Goal: Task Accomplishment & Management: Complete application form

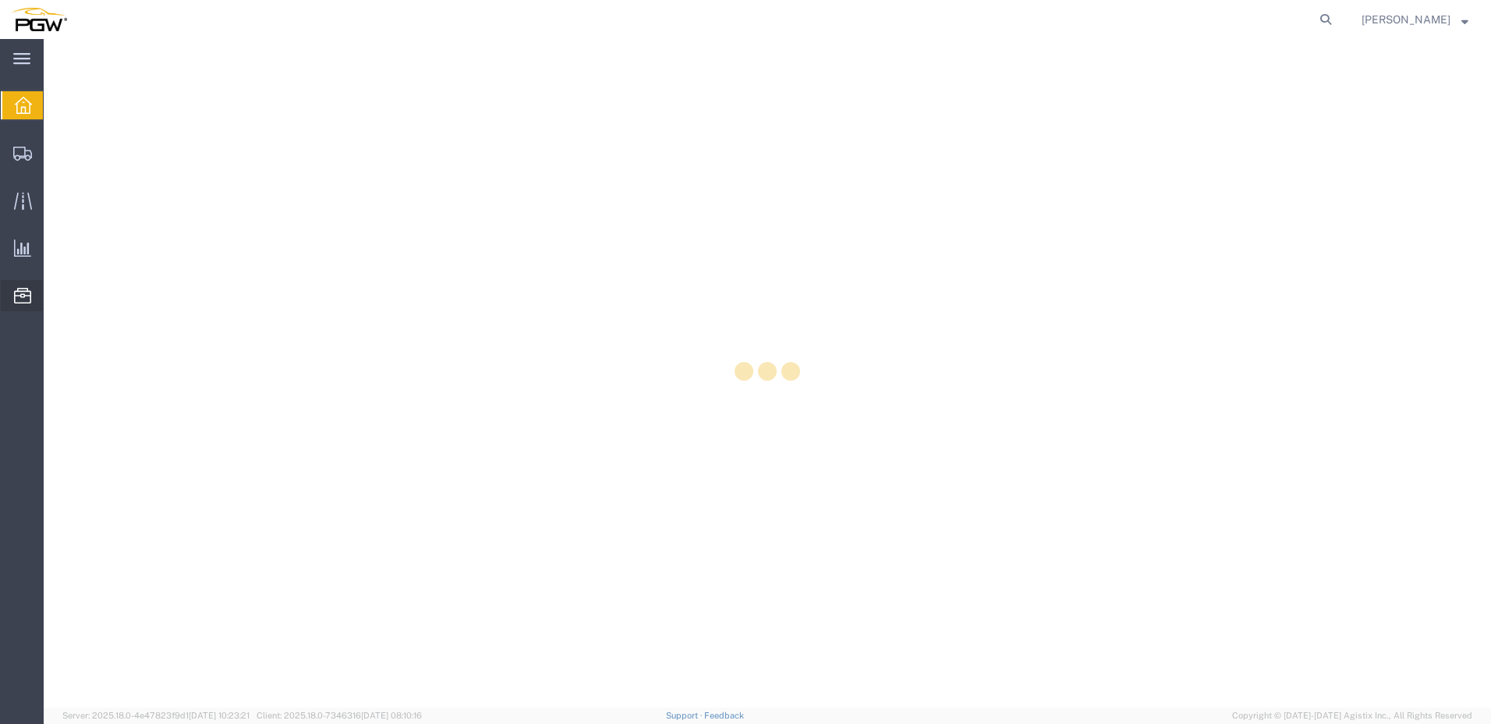
click at [16, 294] on icon at bounding box center [22, 296] width 17 height 16
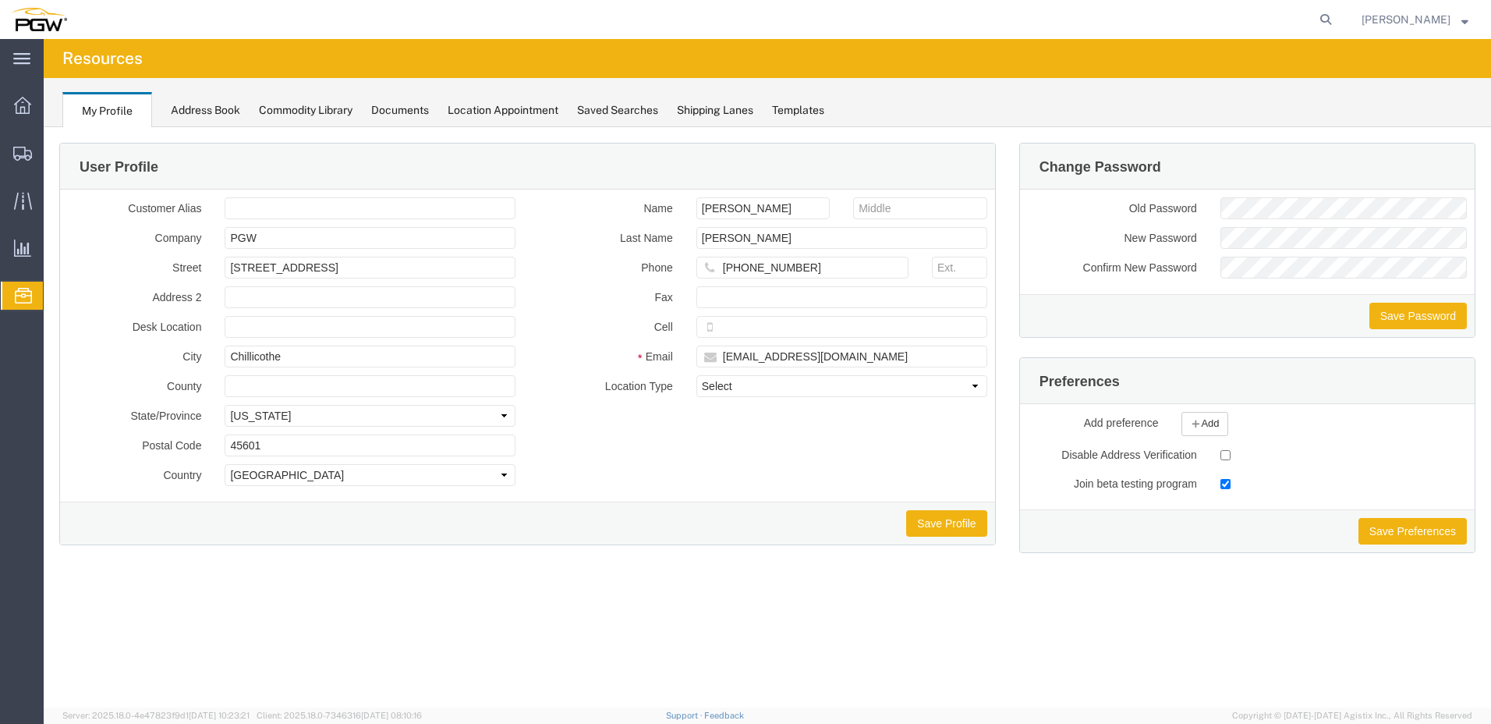
click at [0, 0] on span "Location Appointment" at bounding box center [0, 0] width 0 height 0
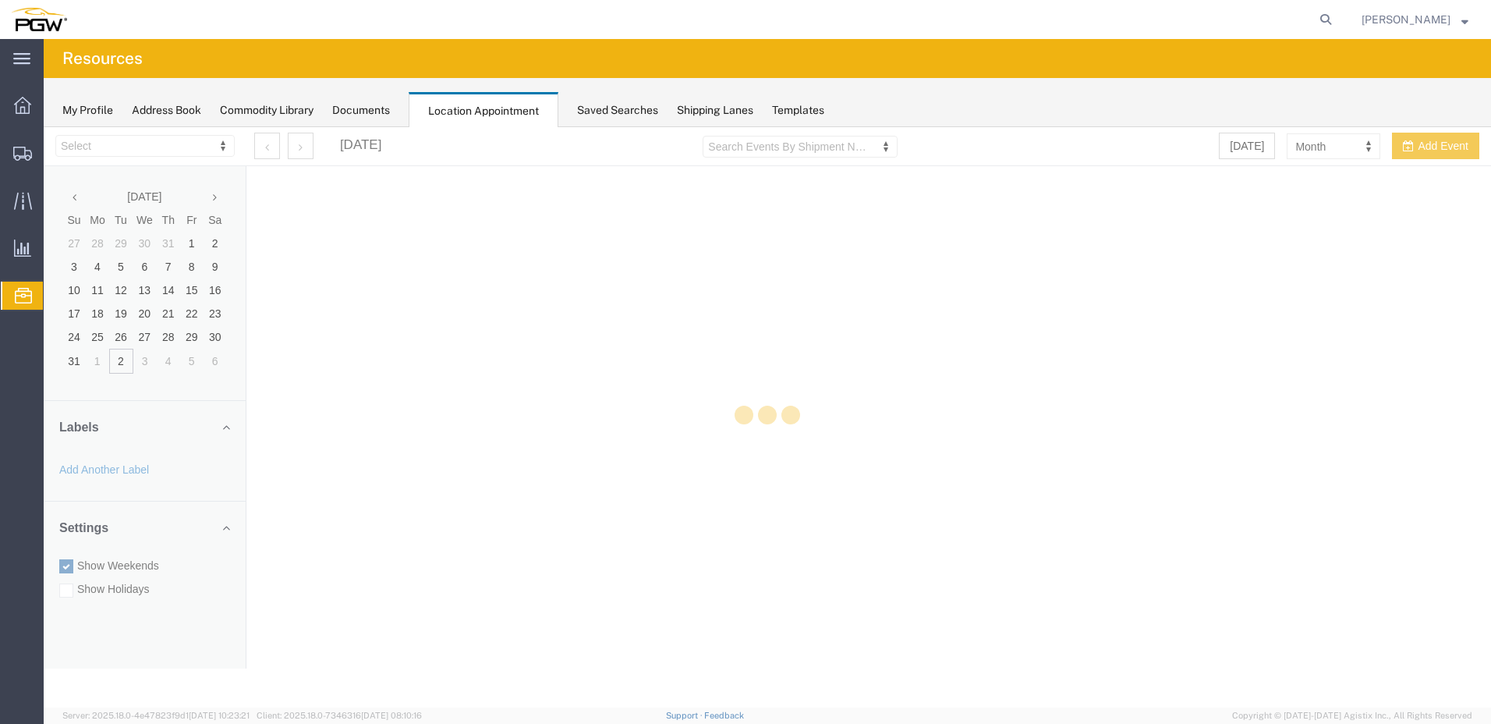
select select "28253"
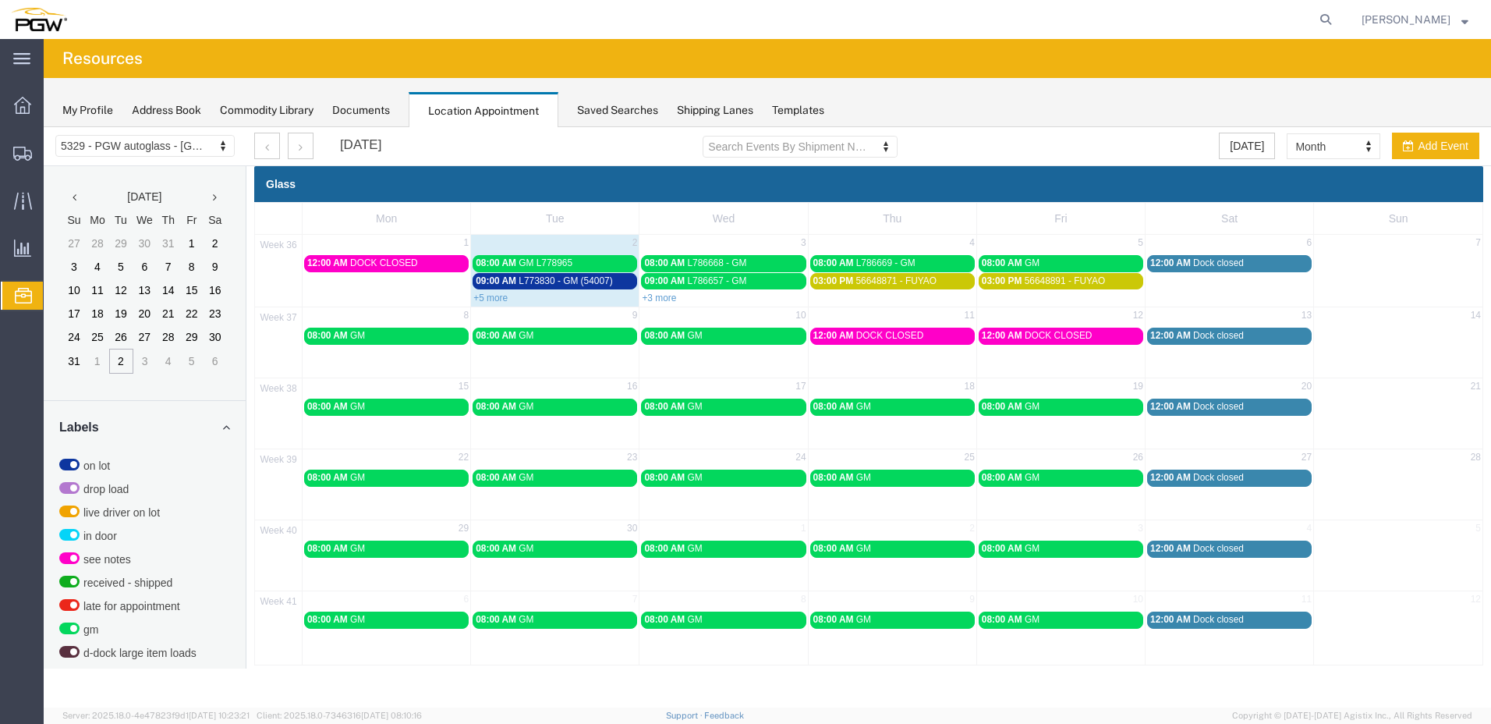
click at [660, 296] on link "+3 more" at bounding box center [659, 298] width 34 height 11
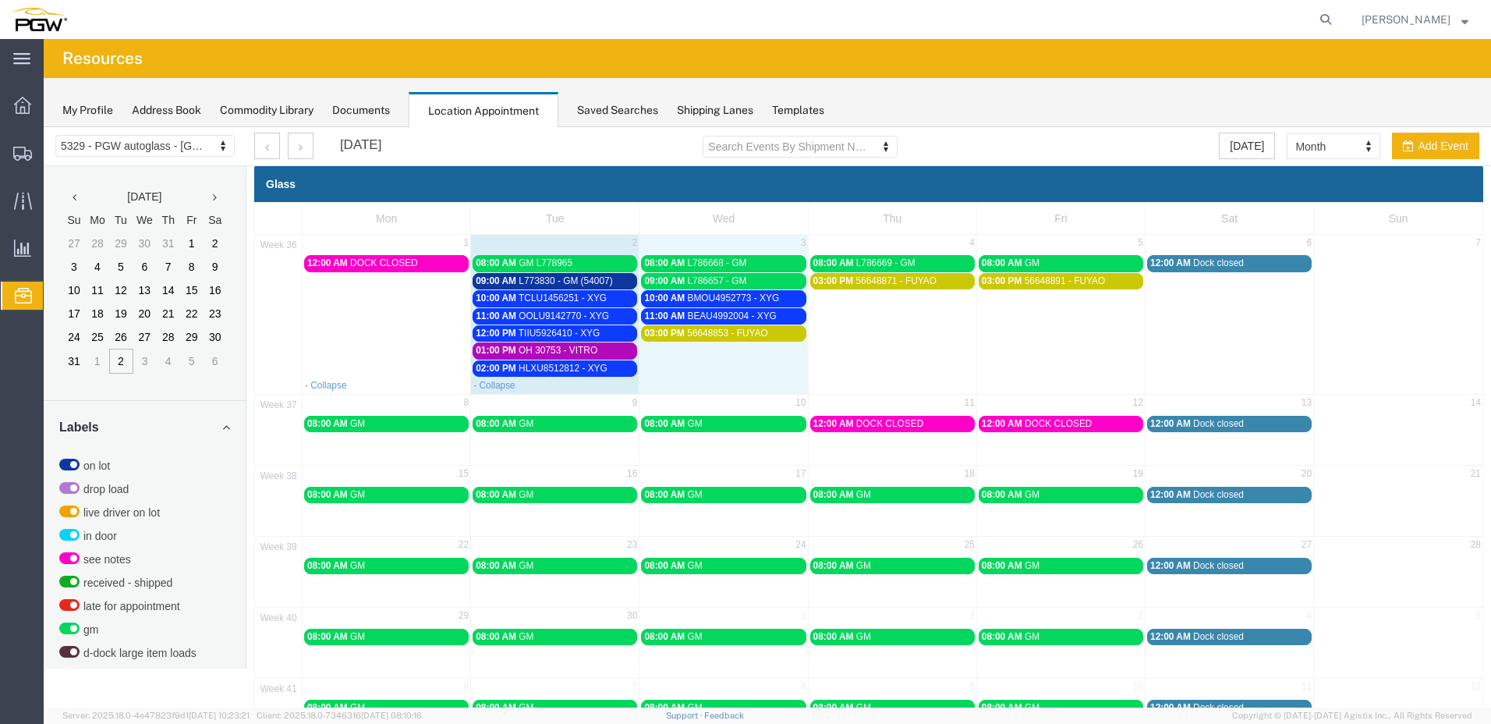
click at [696, 349] on td "03:00 PM 56648853 - FUYAO" at bounding box center [724, 350] width 168 height 52
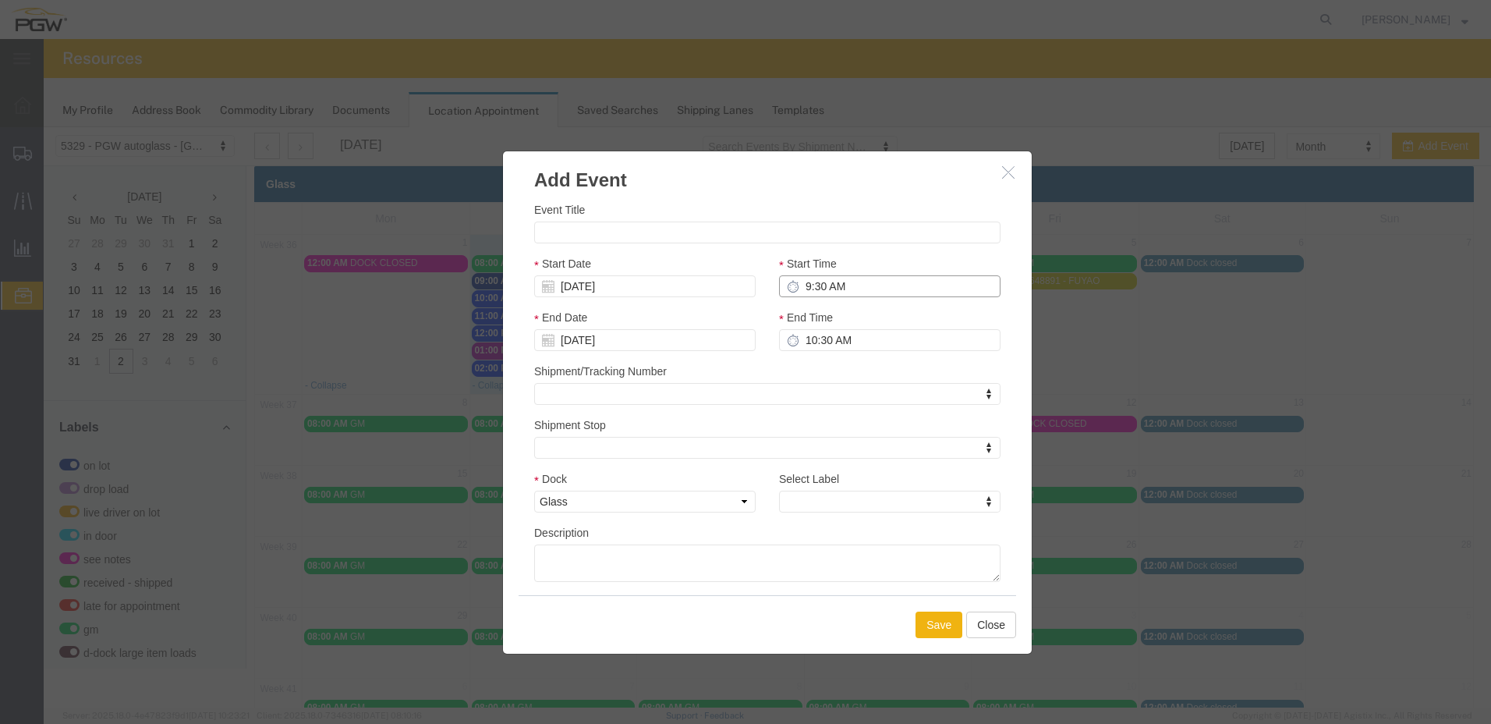
click at [800, 286] on input "9:30 AM" at bounding box center [890, 286] width 222 height 22
drag, startPoint x: 839, startPoint y: 287, endPoint x: 810, endPoint y: 290, distance: 29.8
click at [810, 290] on input "1:30 AM" at bounding box center [890, 286] width 222 height 22
click at [823, 286] on input "1:00 AM" at bounding box center [890, 286] width 222 height 22
click at [826, 286] on input "1:00 AM" at bounding box center [890, 286] width 222 height 22
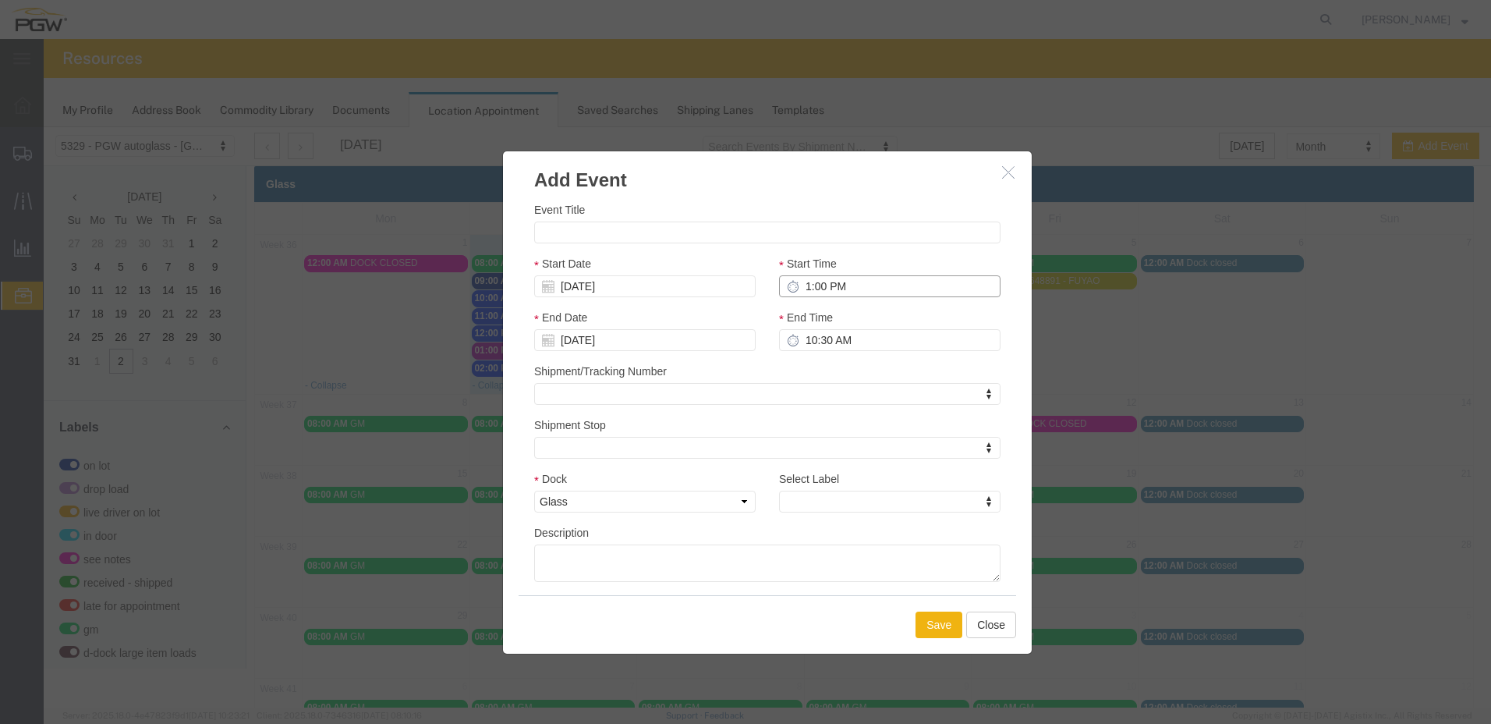
type input "1:00 PM"
click at [862, 312] on div "End Time 10:30 AM" at bounding box center [890, 330] width 222 height 42
paste input "OOCU7301820"
type input "OOCU7301820-- XYG"
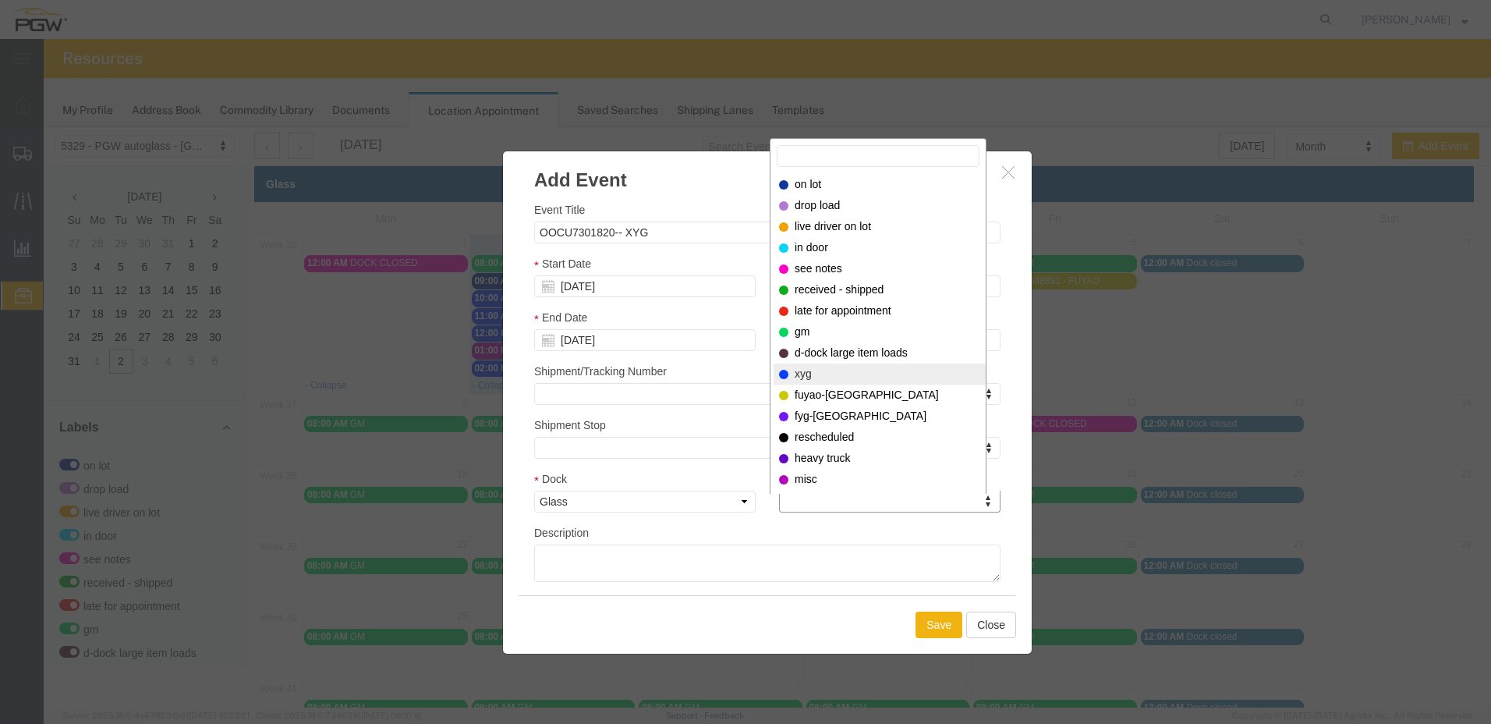
select select "12920"
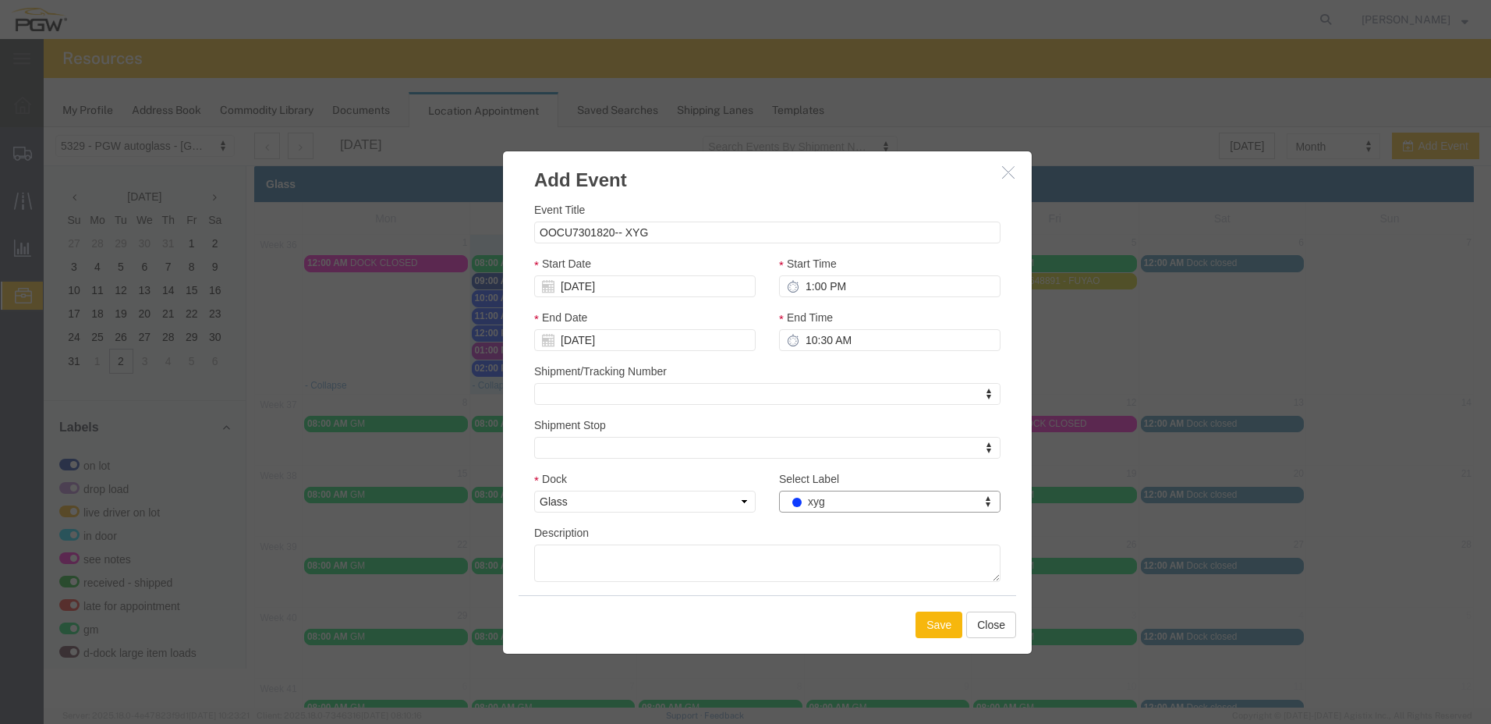
click at [931, 626] on button "Save" at bounding box center [939, 625] width 47 height 27
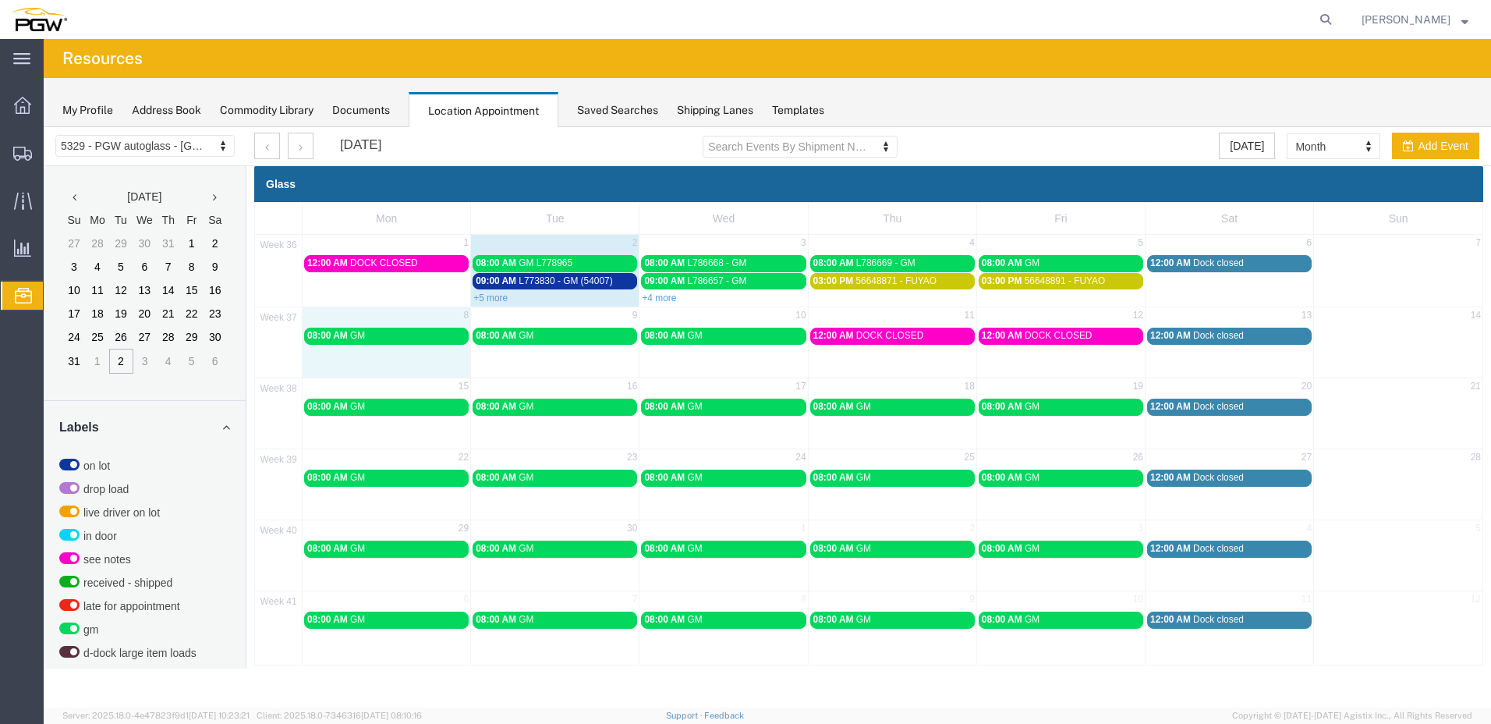
click at [346, 346] on div "37 8 9 10 11 12 13 14 08:00 AM GM 08:00 AM GM 08:00 AM GM 12:00 AM DOCK CLOSED …" at bounding box center [869, 342] width 1228 height 71
select select "1"
select select
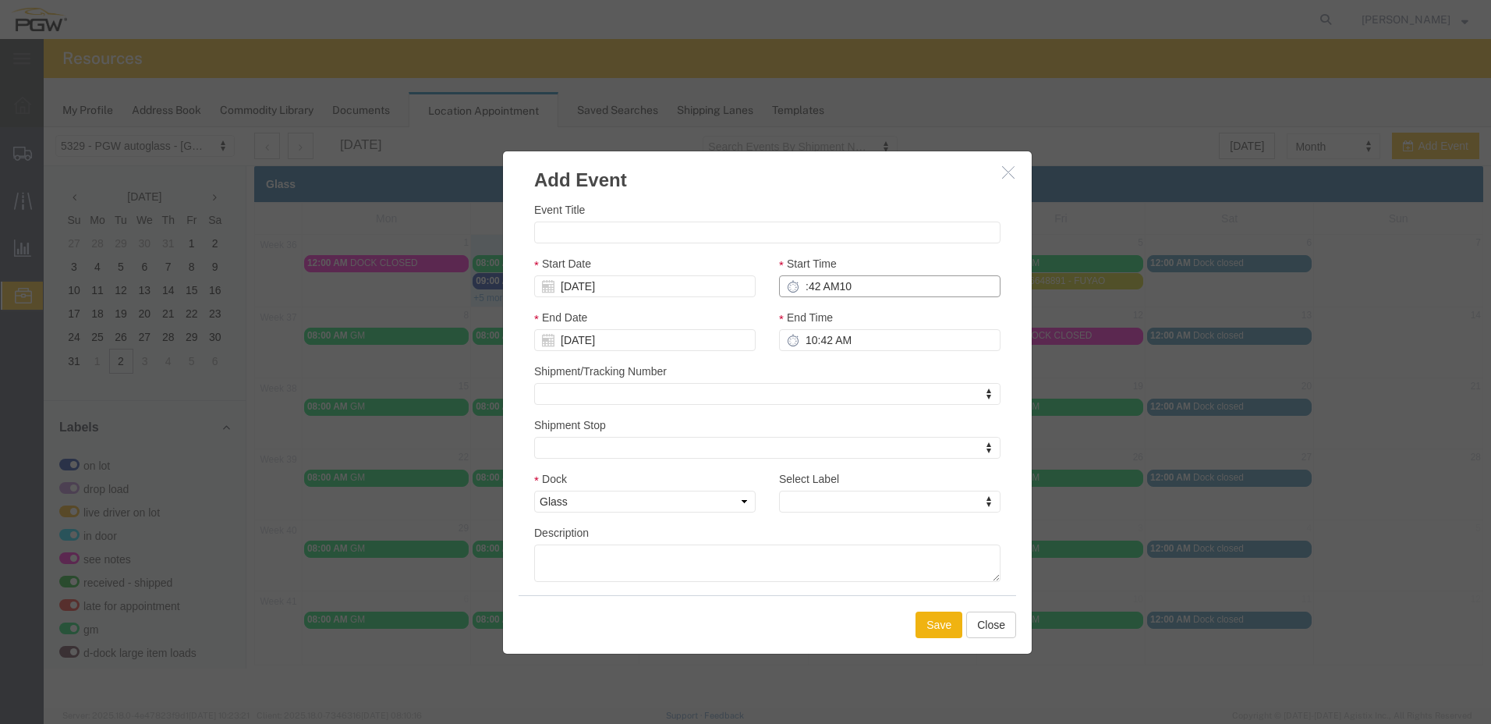
drag, startPoint x: 860, startPoint y: 287, endPoint x: 727, endPoint y: 293, distance: 132.7
click at [794, 288] on div ":42 AM10" at bounding box center [890, 286] width 222 height 22
type input "2"
type input "10:00 AM"
click at [870, 308] on div "Start Time 10:00 AM" at bounding box center [890, 282] width 245 height 54
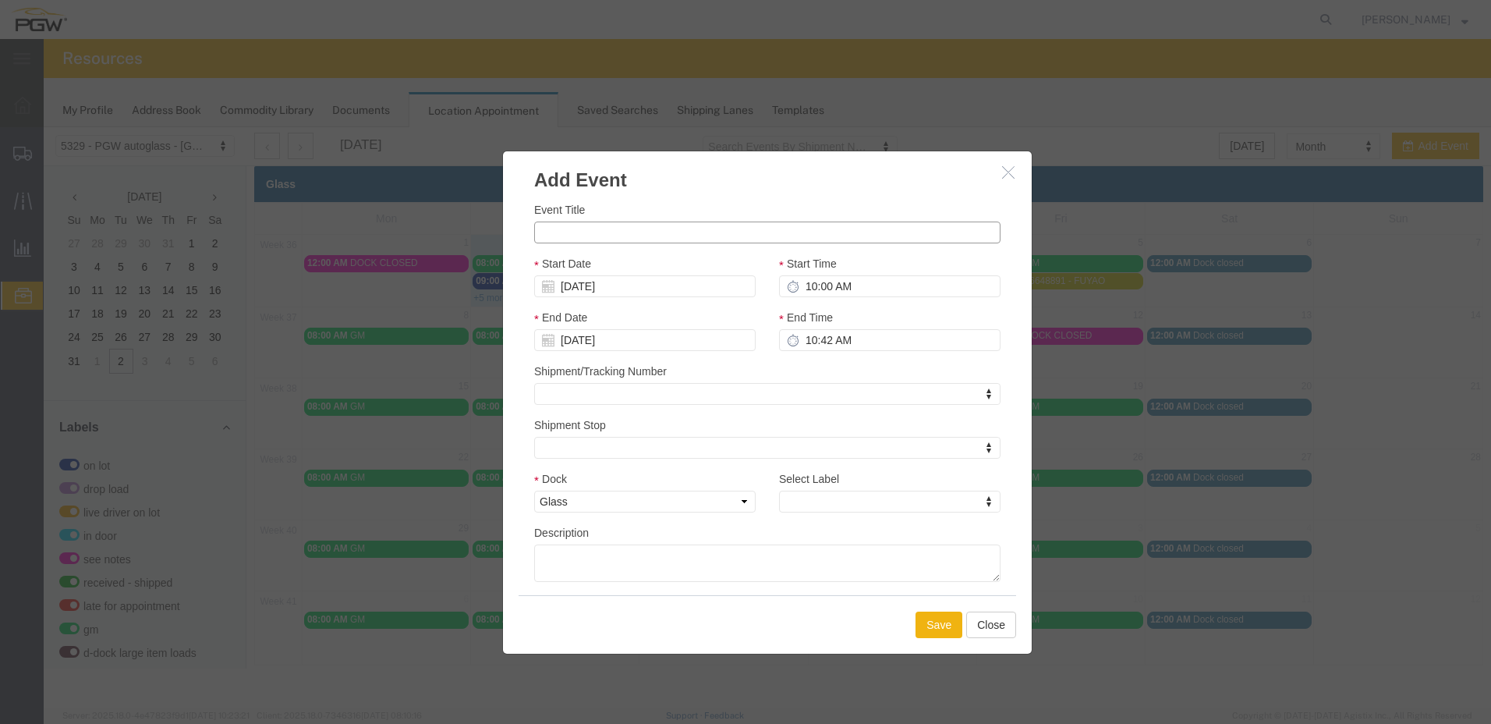
click at [668, 235] on input "Event Title" at bounding box center [767, 233] width 466 height 22
click at [628, 236] on input "VITRO OH30776/OH 30778" at bounding box center [767, 233] width 466 height 22
click at [594, 233] on input "VITRO OH30776/ OH 30778" at bounding box center [767, 233] width 466 height 22
type input "VITRO OH 30776/ OH 30778"
click at [640, 562] on textarea "Description" at bounding box center [767, 562] width 466 height 37
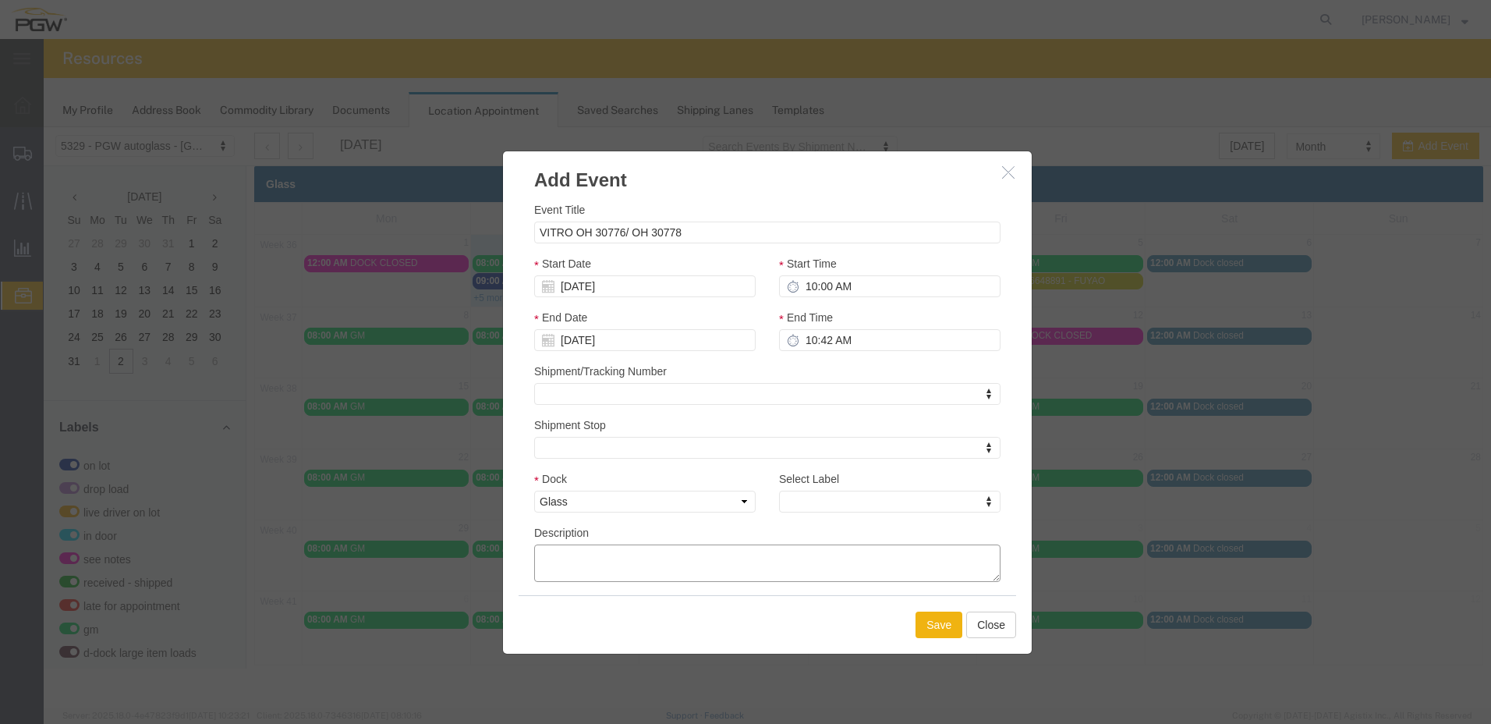
type textarea "1"
click at [934, 626] on button "Save" at bounding box center [939, 625] width 47 height 27
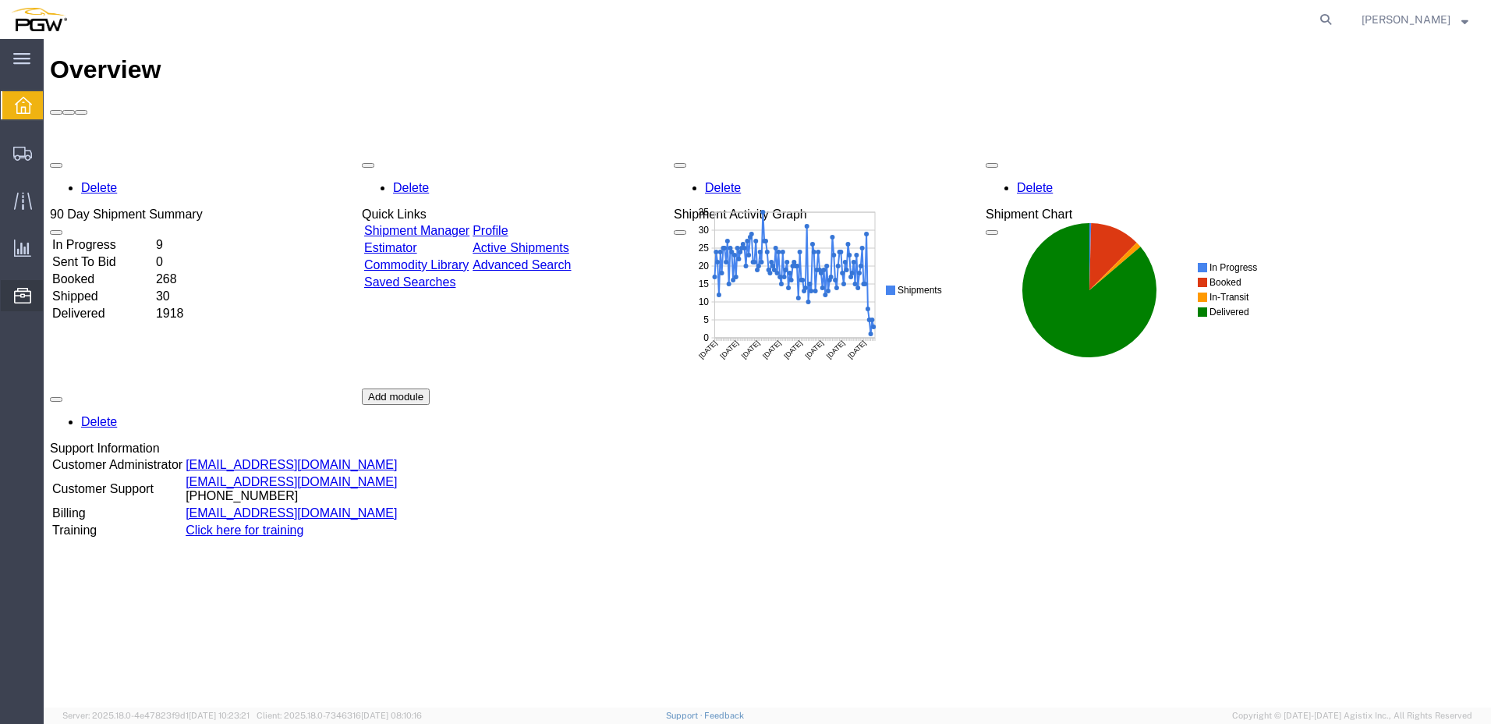
click at [0, 0] on span "Location Appointment" at bounding box center [0, 0] width 0 height 0
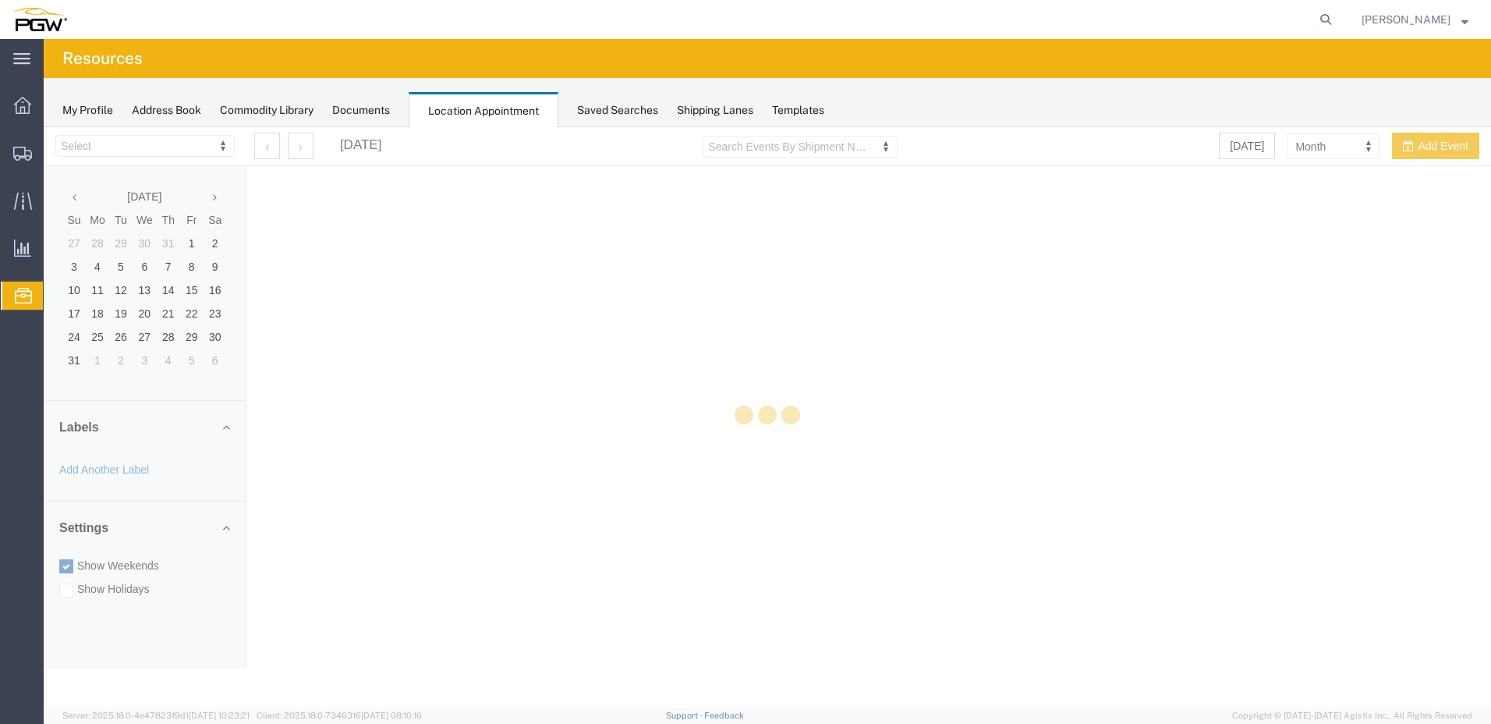
select select "28253"
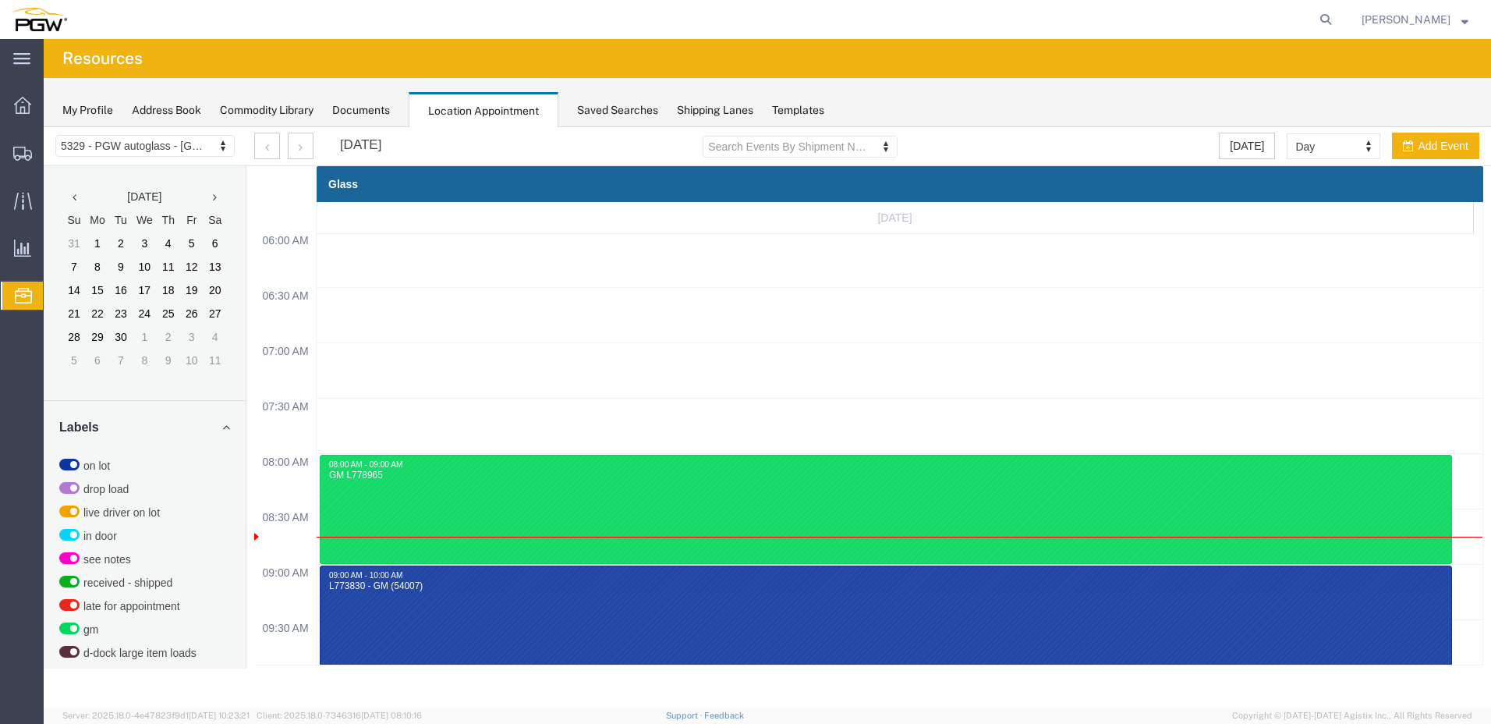
scroll to position [665, 0]
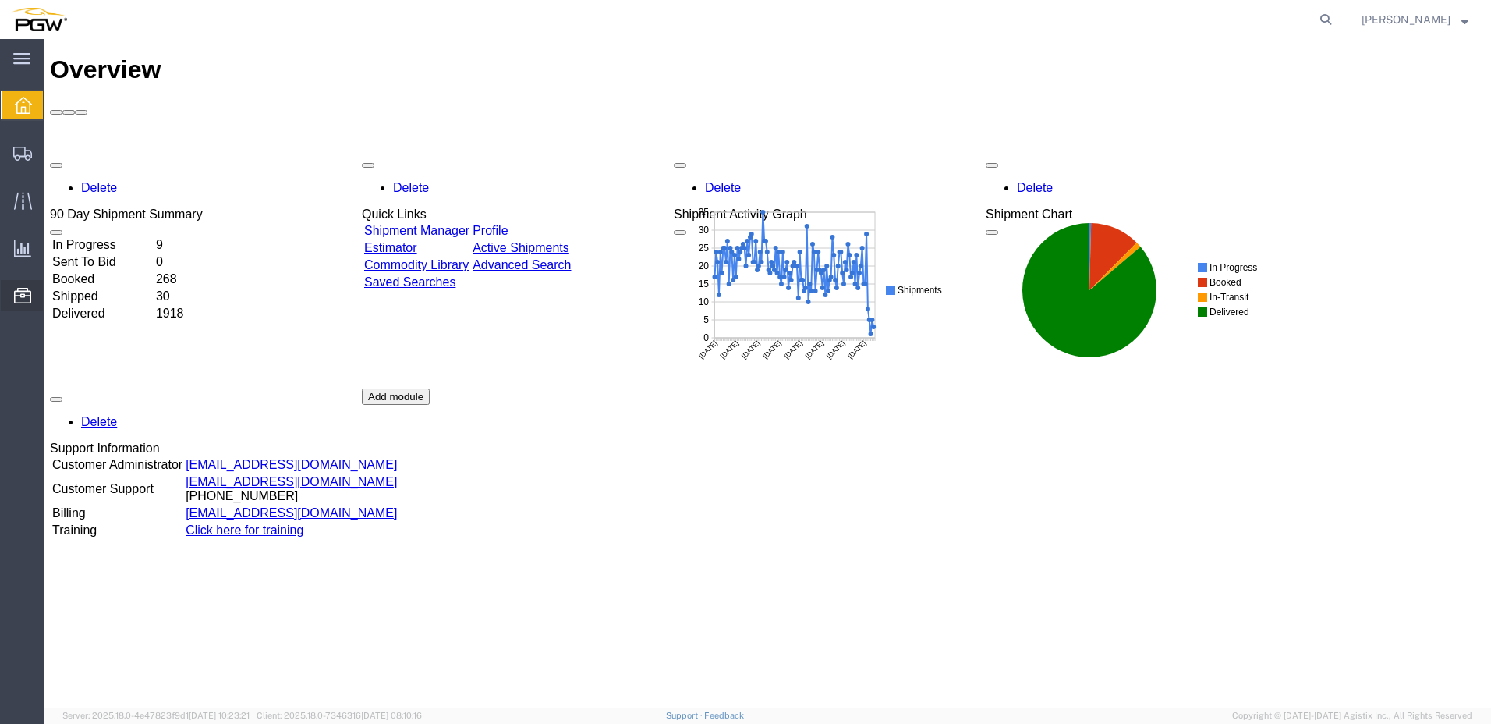
click at [0, 0] on span "Location Appointment" at bounding box center [0, 0] width 0 height 0
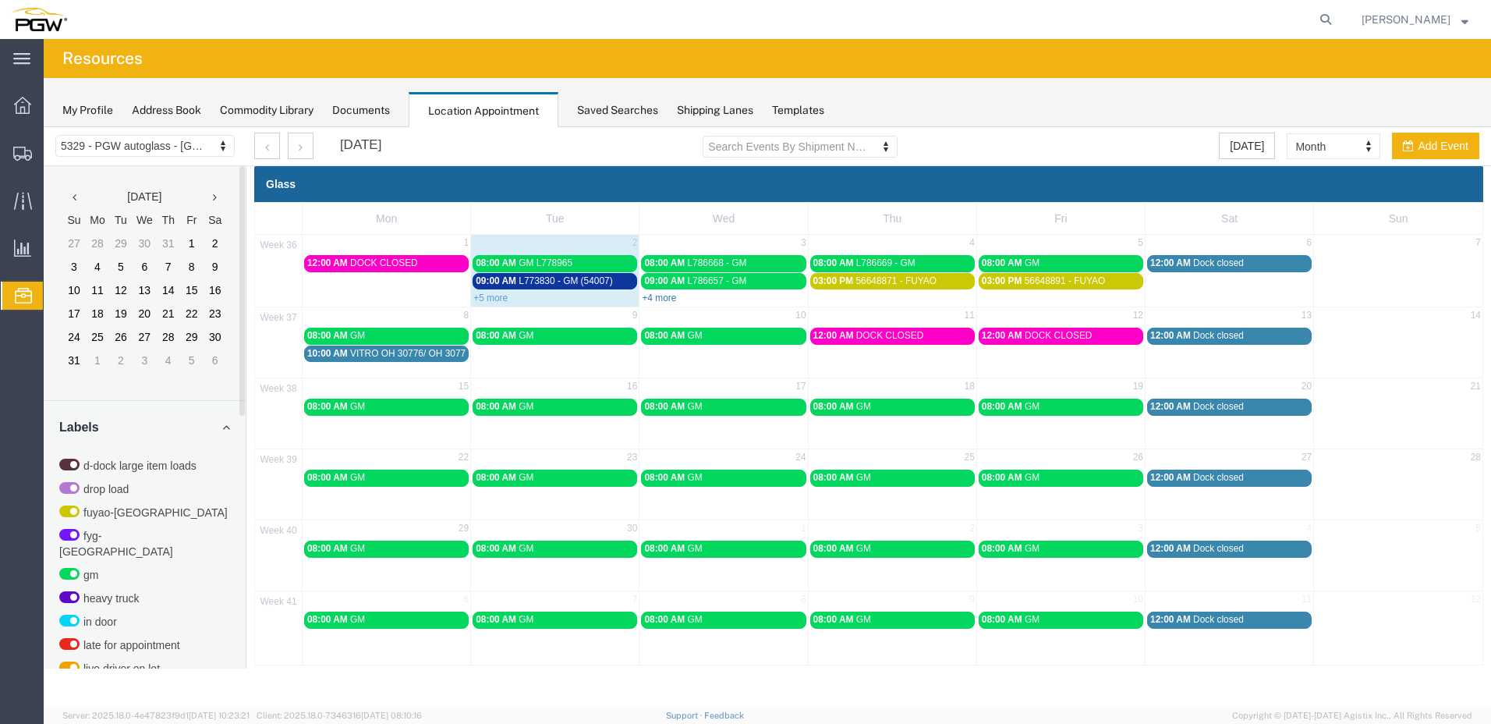
click at [664, 296] on link "+4 more" at bounding box center [659, 298] width 34 height 11
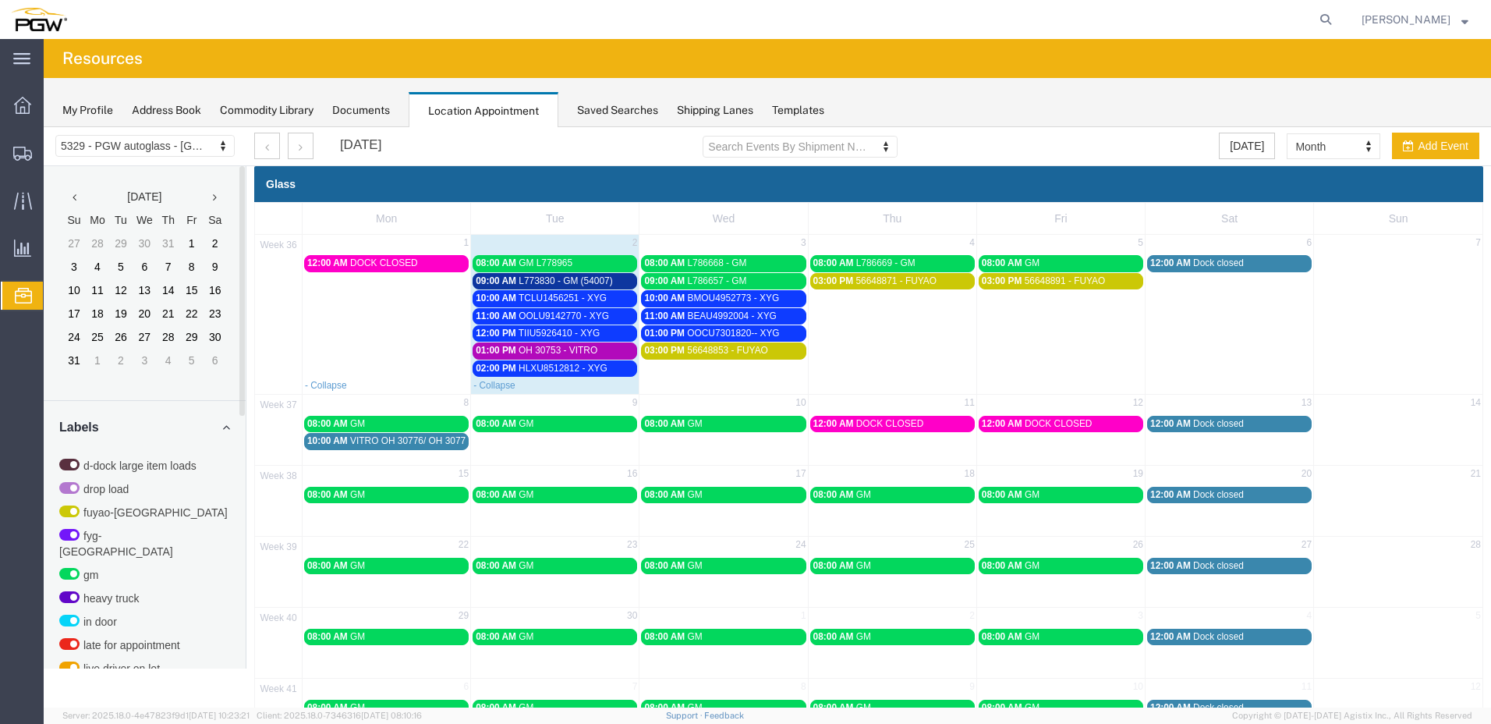
click at [734, 262] on span "L786668 - GM" at bounding box center [717, 262] width 59 height 11
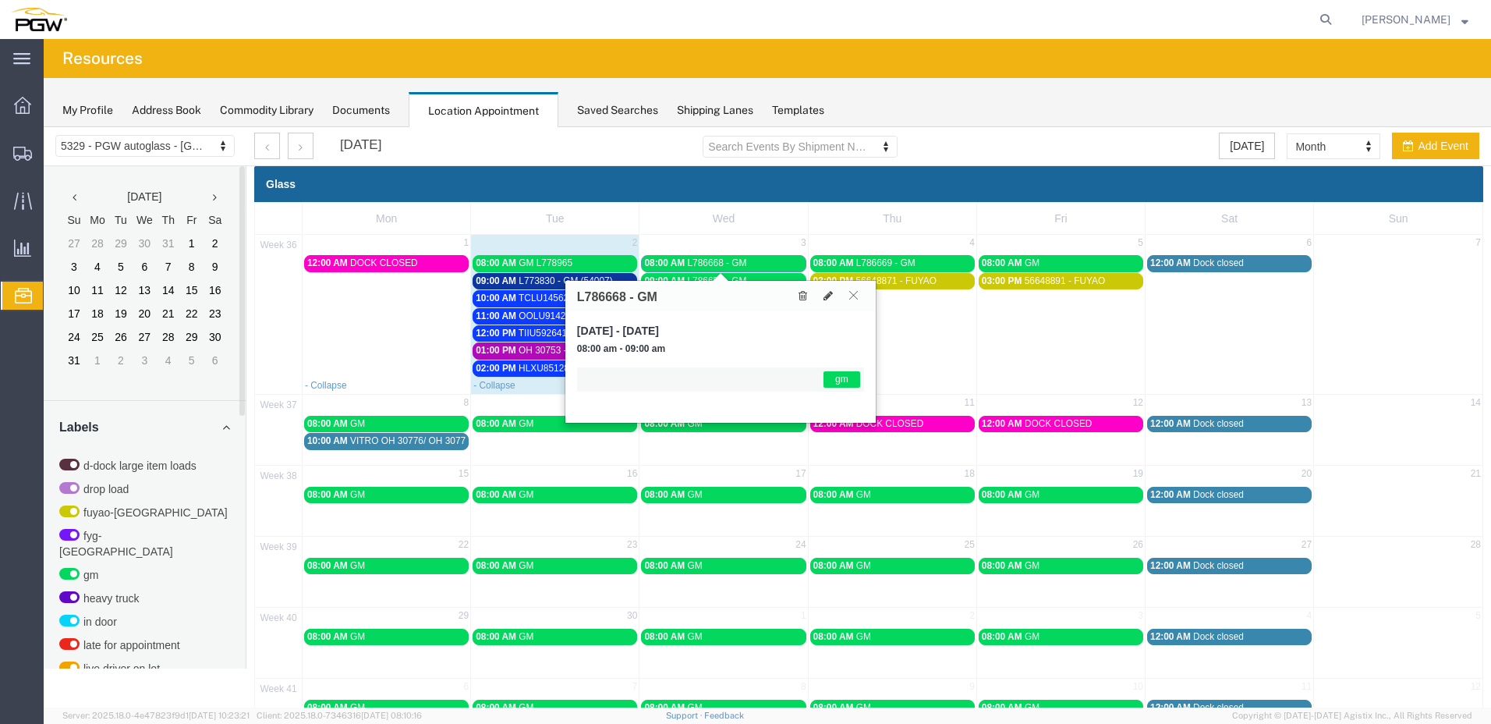
click at [858, 293] on button at bounding box center [853, 295] width 21 height 15
